Goal: Complete application form

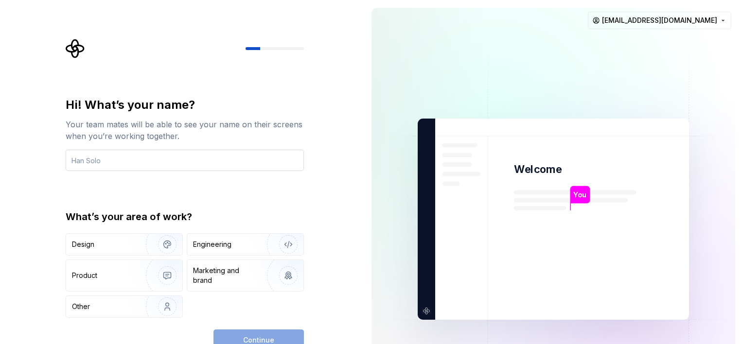
click at [148, 158] on input "text" at bounding box center [185, 160] width 238 height 21
type input "hello"
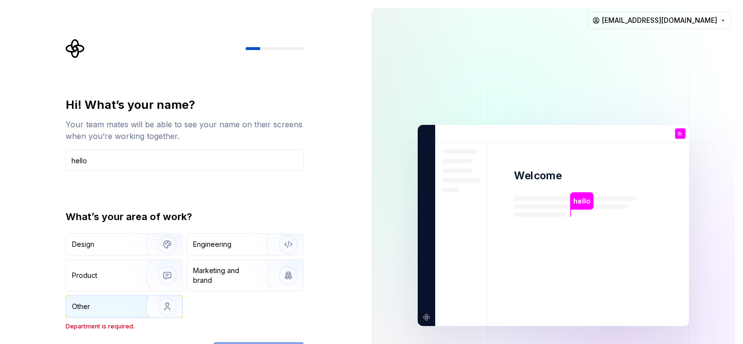
click at [89, 305] on div "Other" at bounding box center [81, 307] width 18 height 10
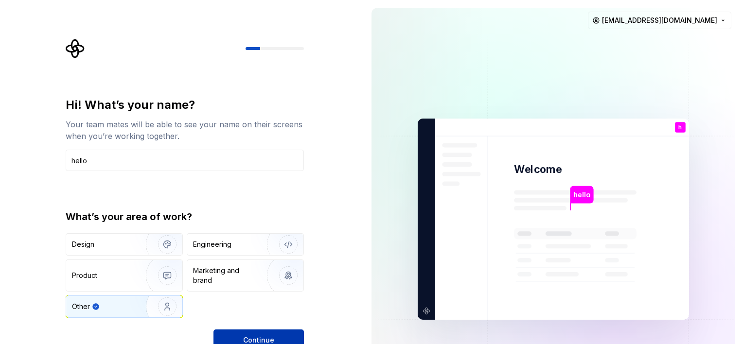
click at [245, 338] on span "Continue" at bounding box center [258, 340] width 31 height 10
